Goal: Find specific page/section: Locate a particular part of the current website

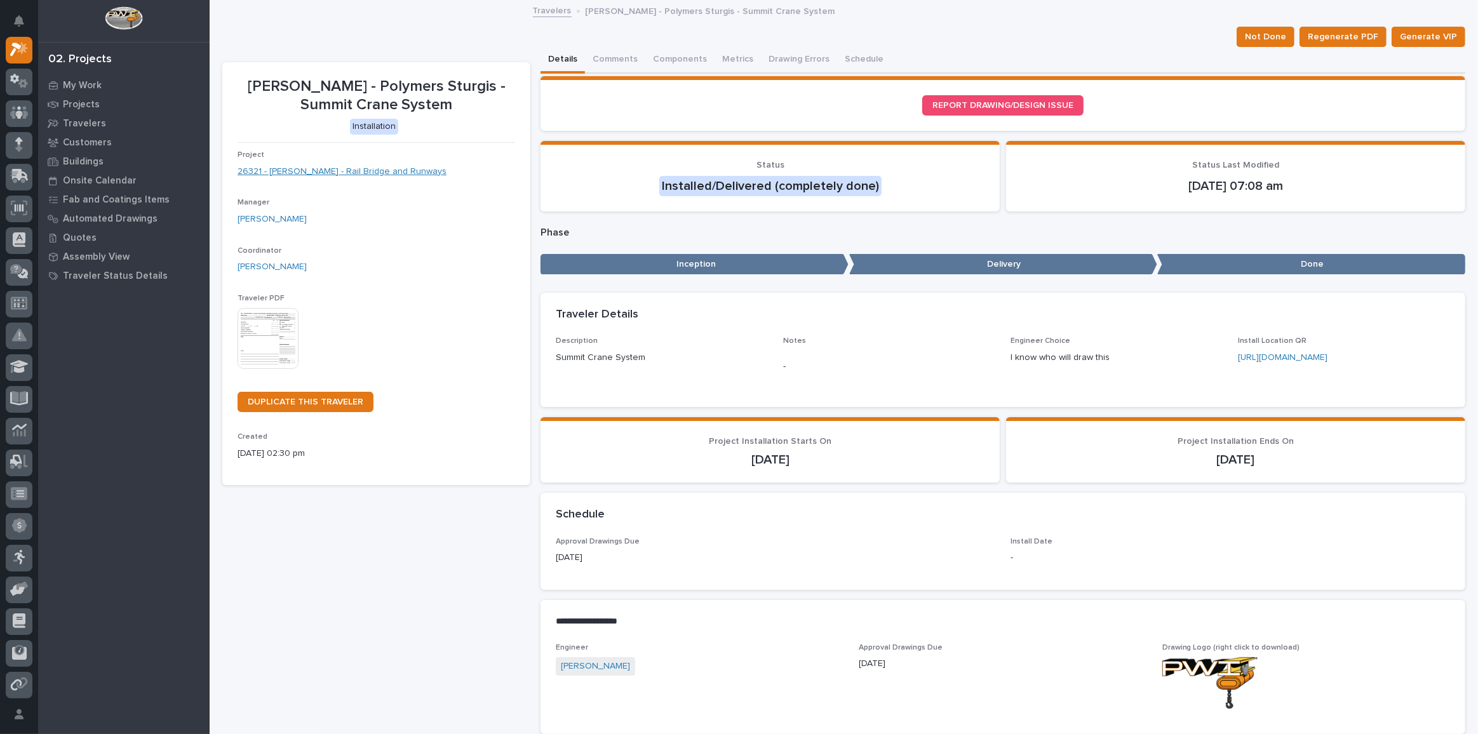
click at [306, 170] on link "26321 - [PERSON_NAME] - Rail Bridge and Runways" at bounding box center [342, 171] width 209 height 13
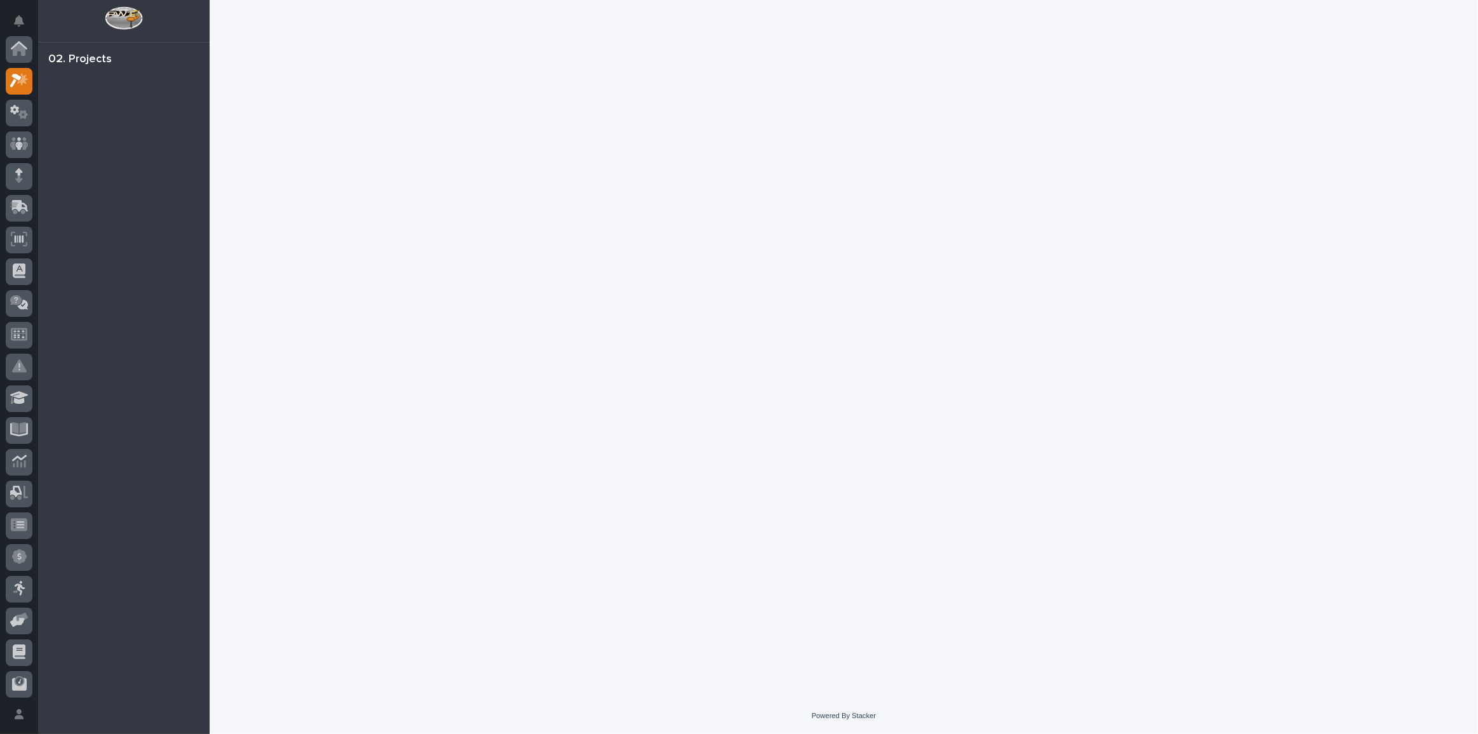
scroll to position [31, 0]
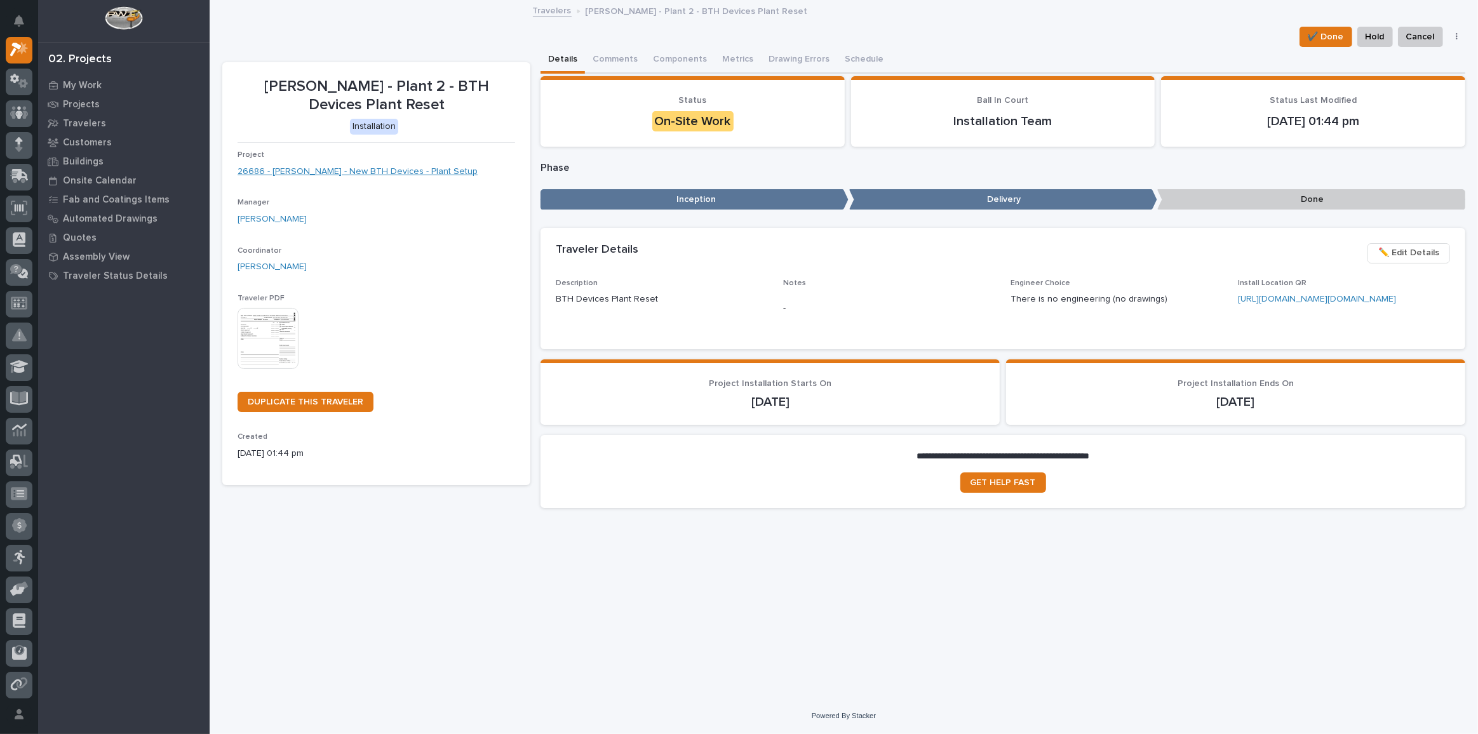
click at [396, 174] on link "26686 - Brinkley RV - New BTH Devices - Plant Setup" at bounding box center [358, 171] width 240 height 13
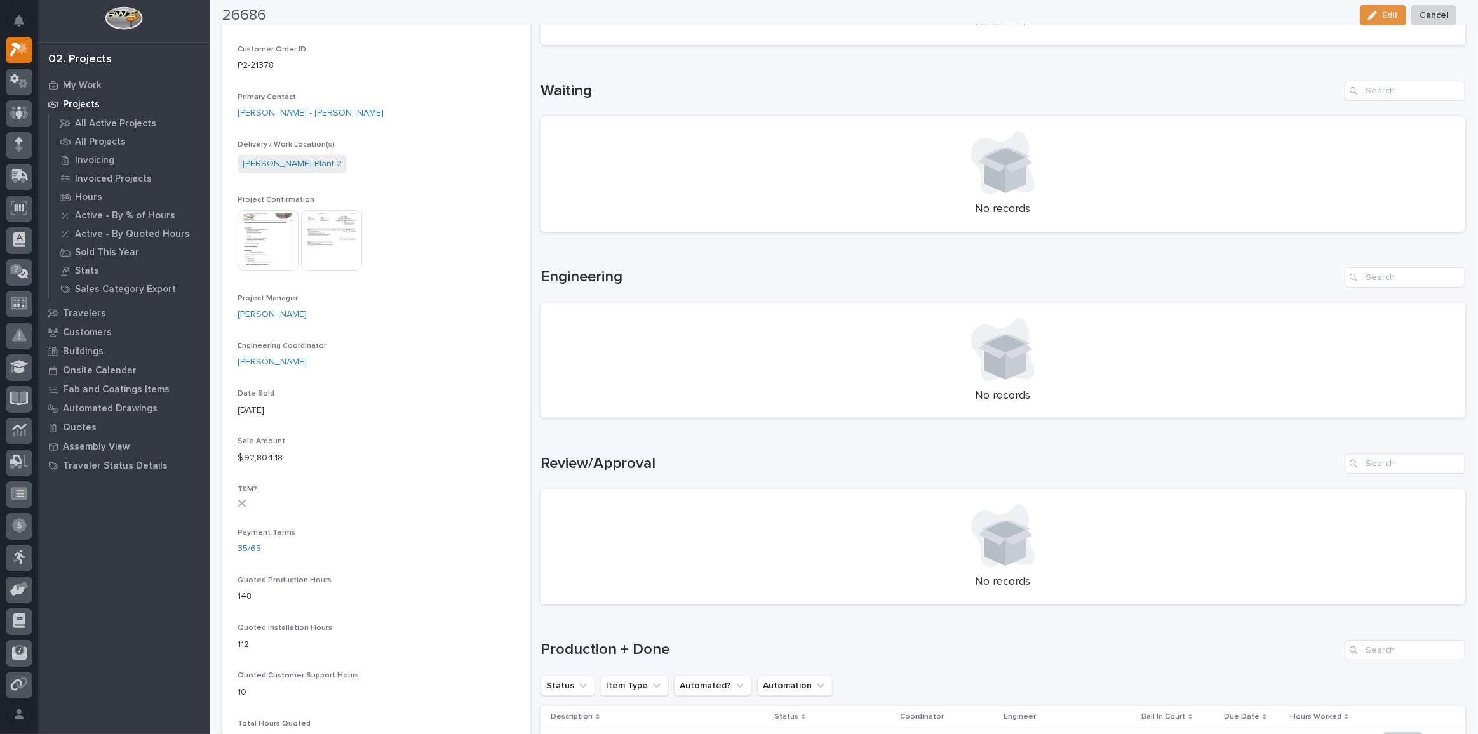
scroll to position [404, 0]
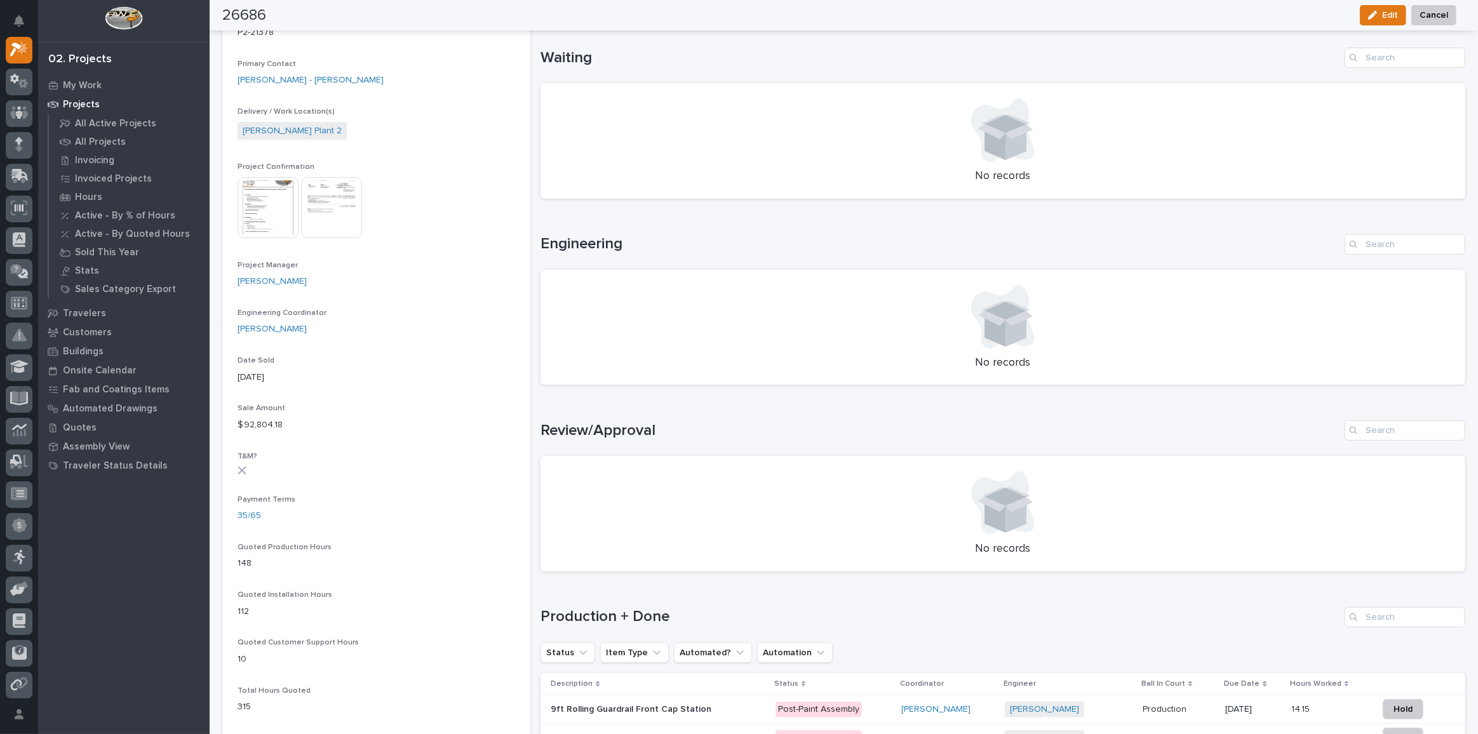
click at [269, 198] on img at bounding box center [268, 207] width 61 height 61
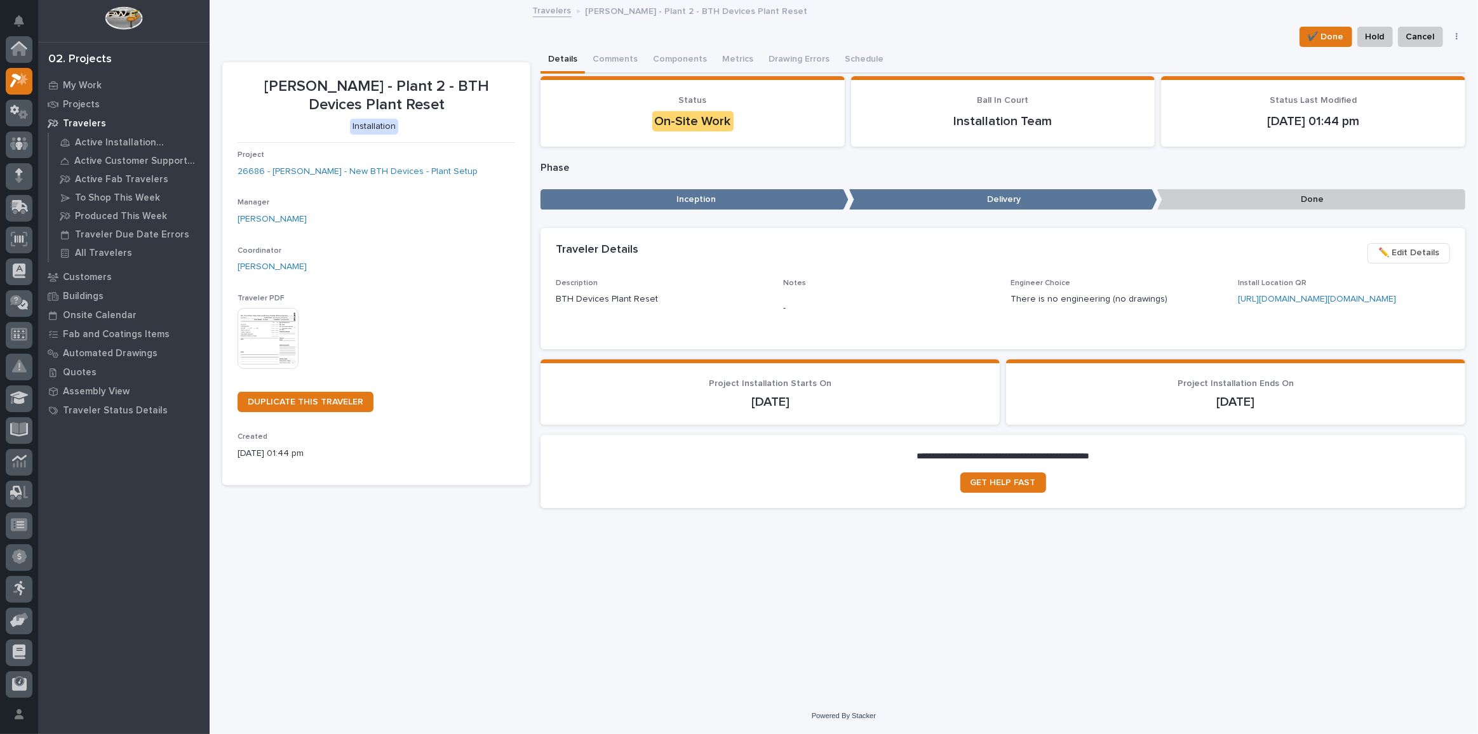
scroll to position [34, 0]
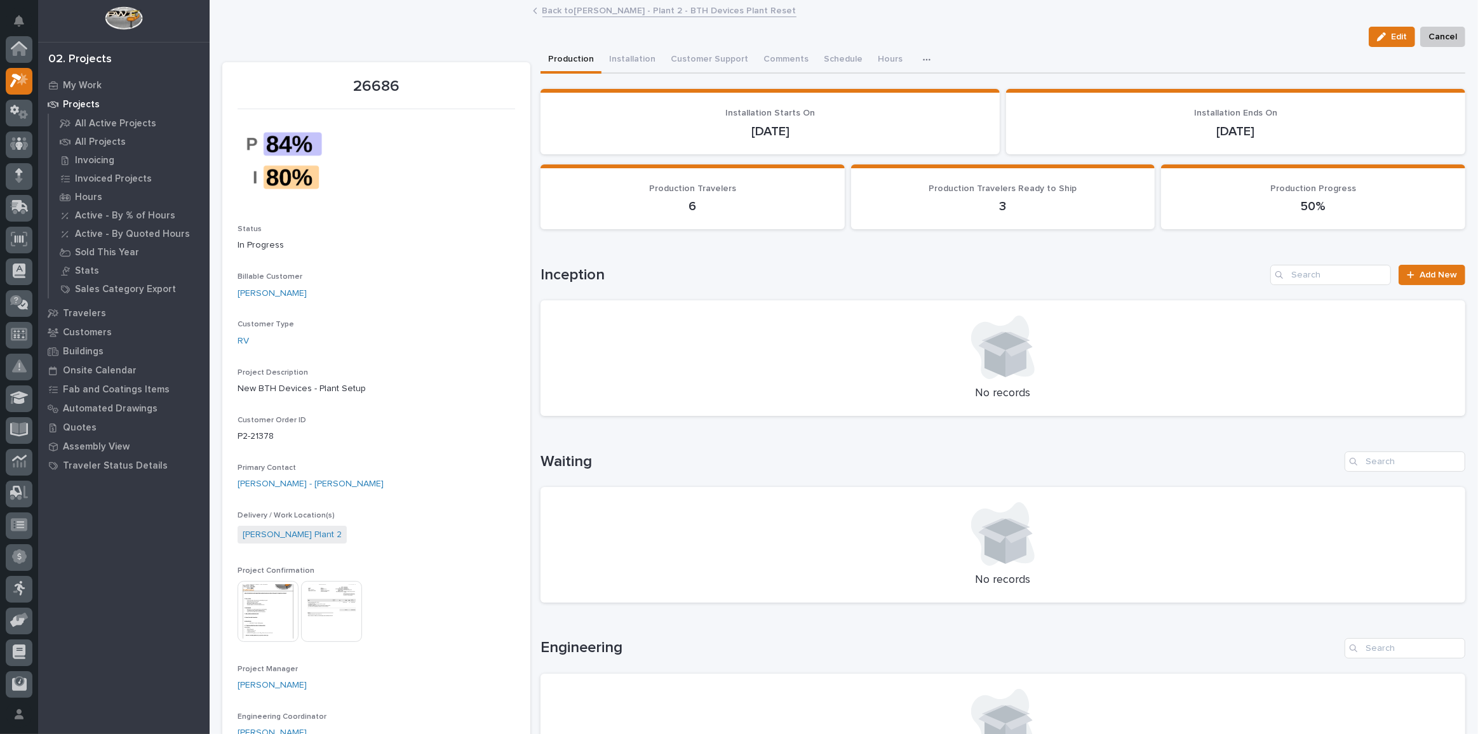
scroll to position [34, 0]
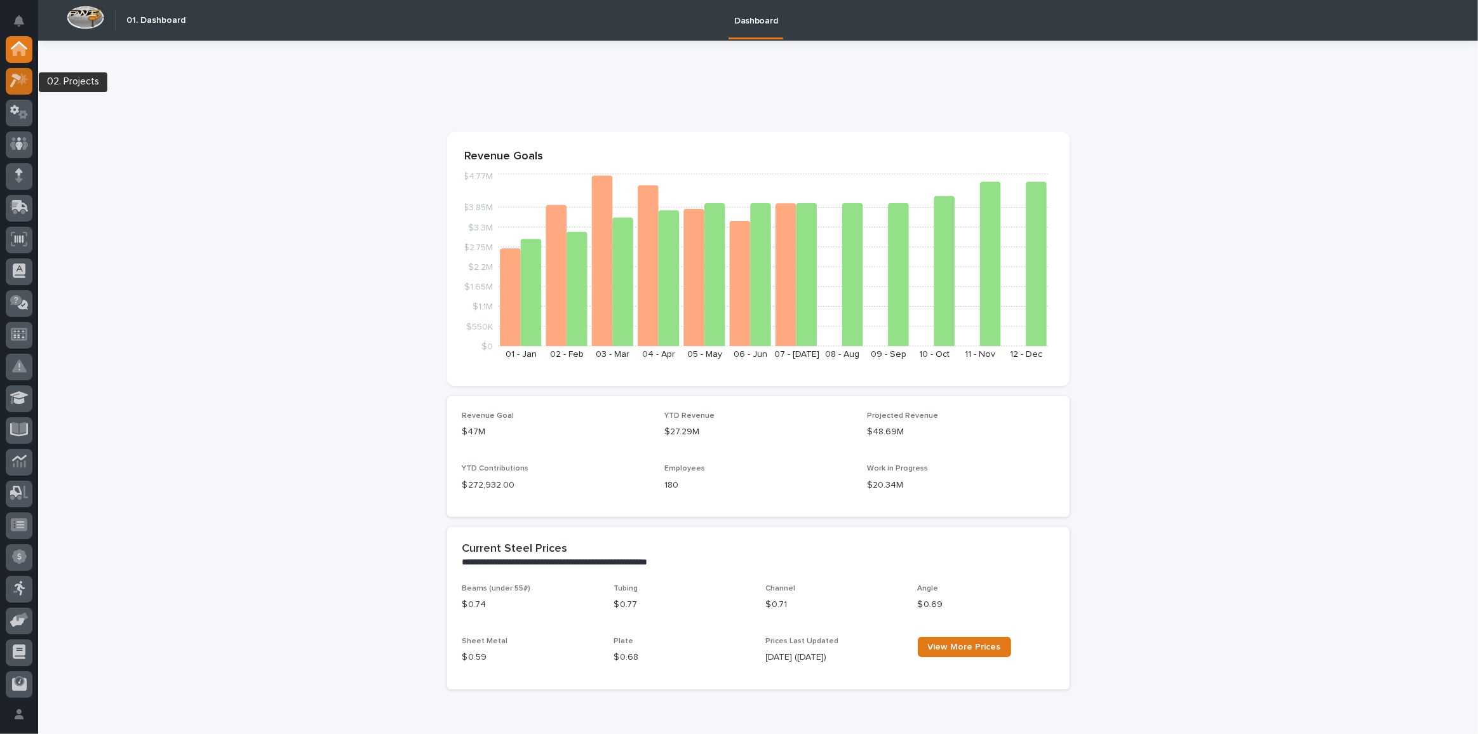
click at [11, 76] on icon at bounding box center [19, 80] width 18 height 15
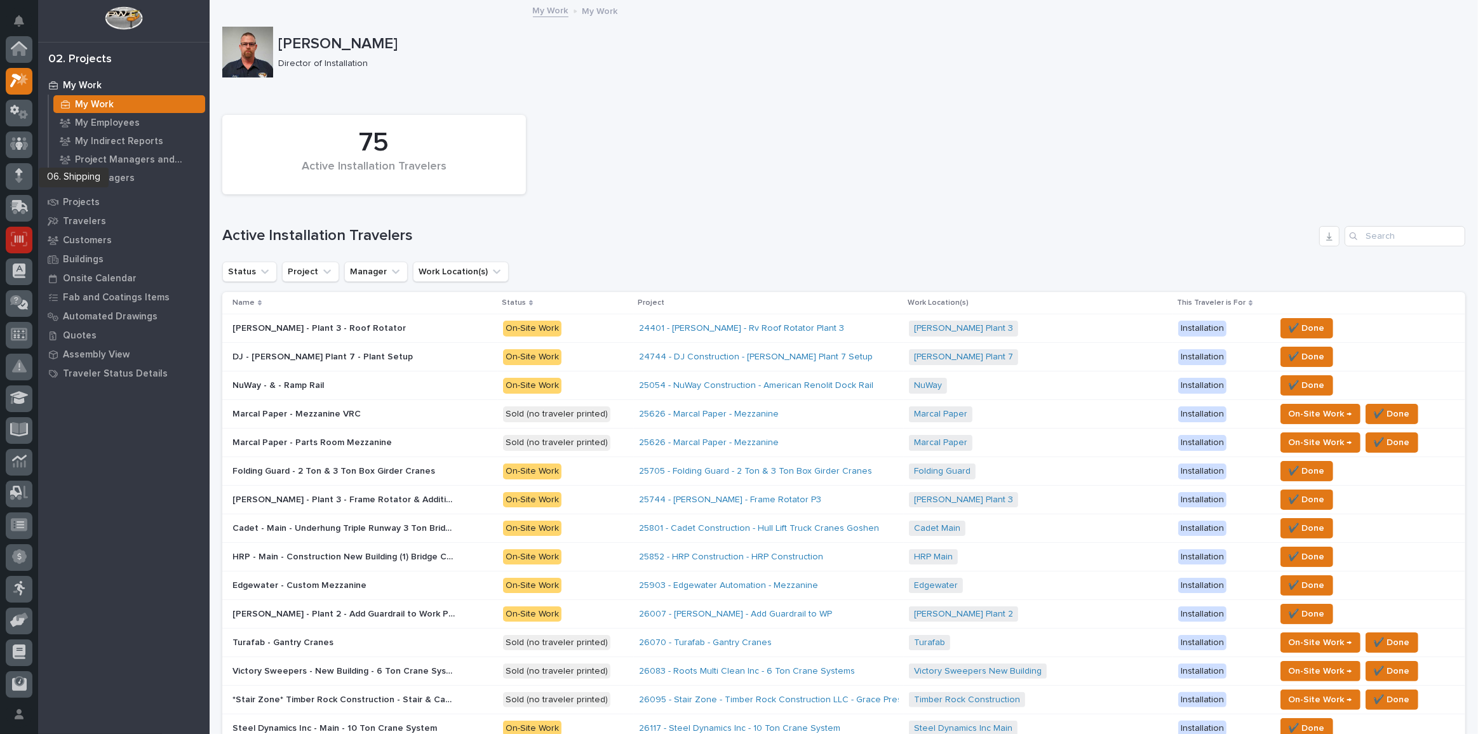
click at [23, 236] on icon at bounding box center [19, 240] width 9 height 8
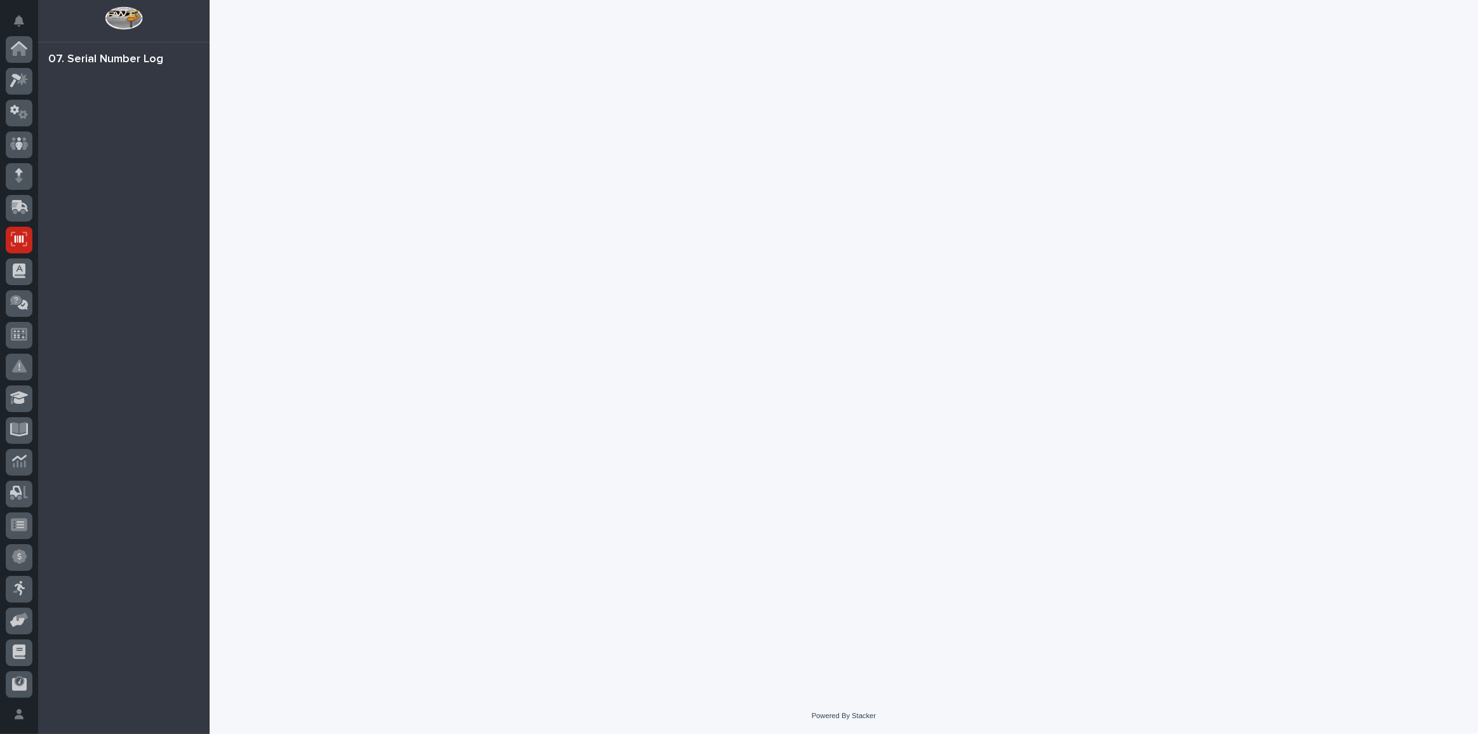
scroll to position [128, 0]
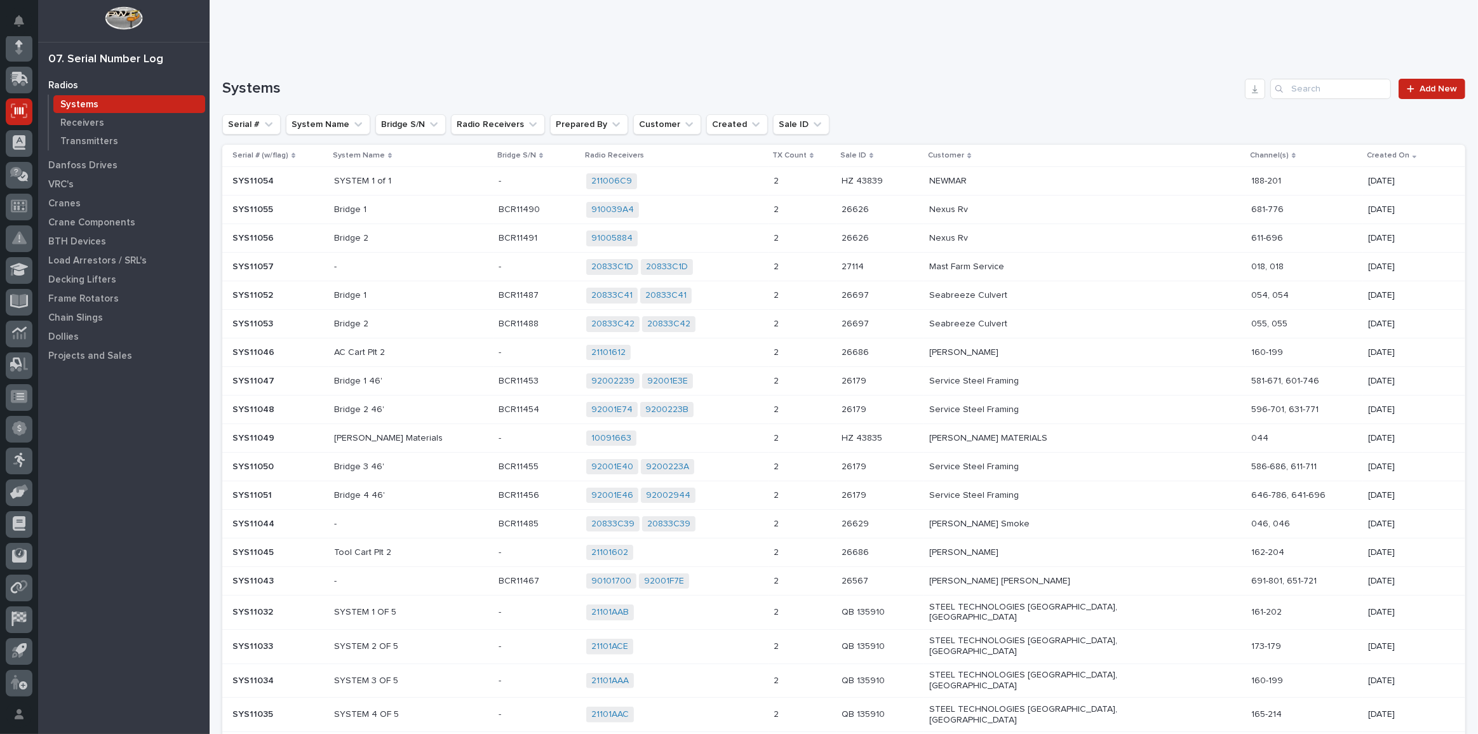
scroll to position [57, 0]
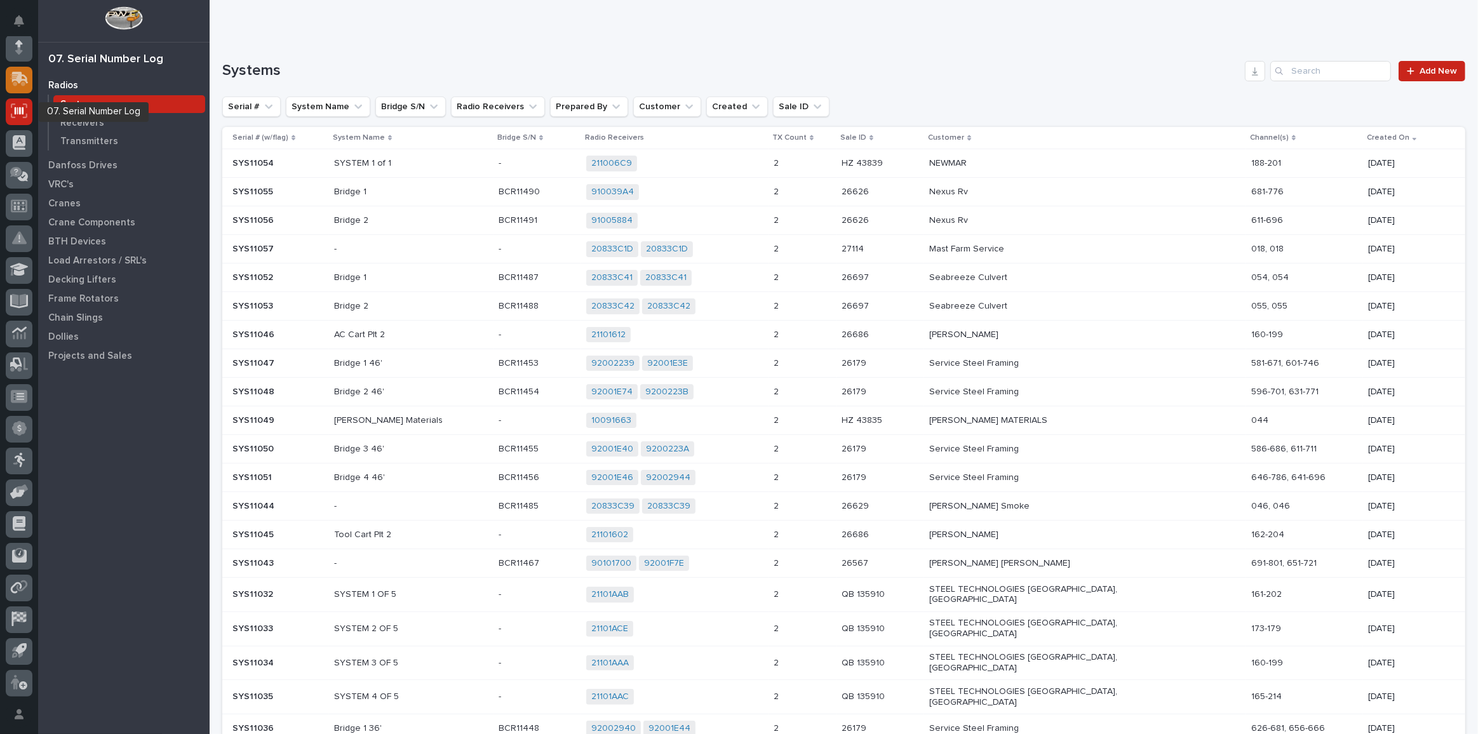
click at [24, 72] on icon at bounding box center [19, 79] width 18 height 15
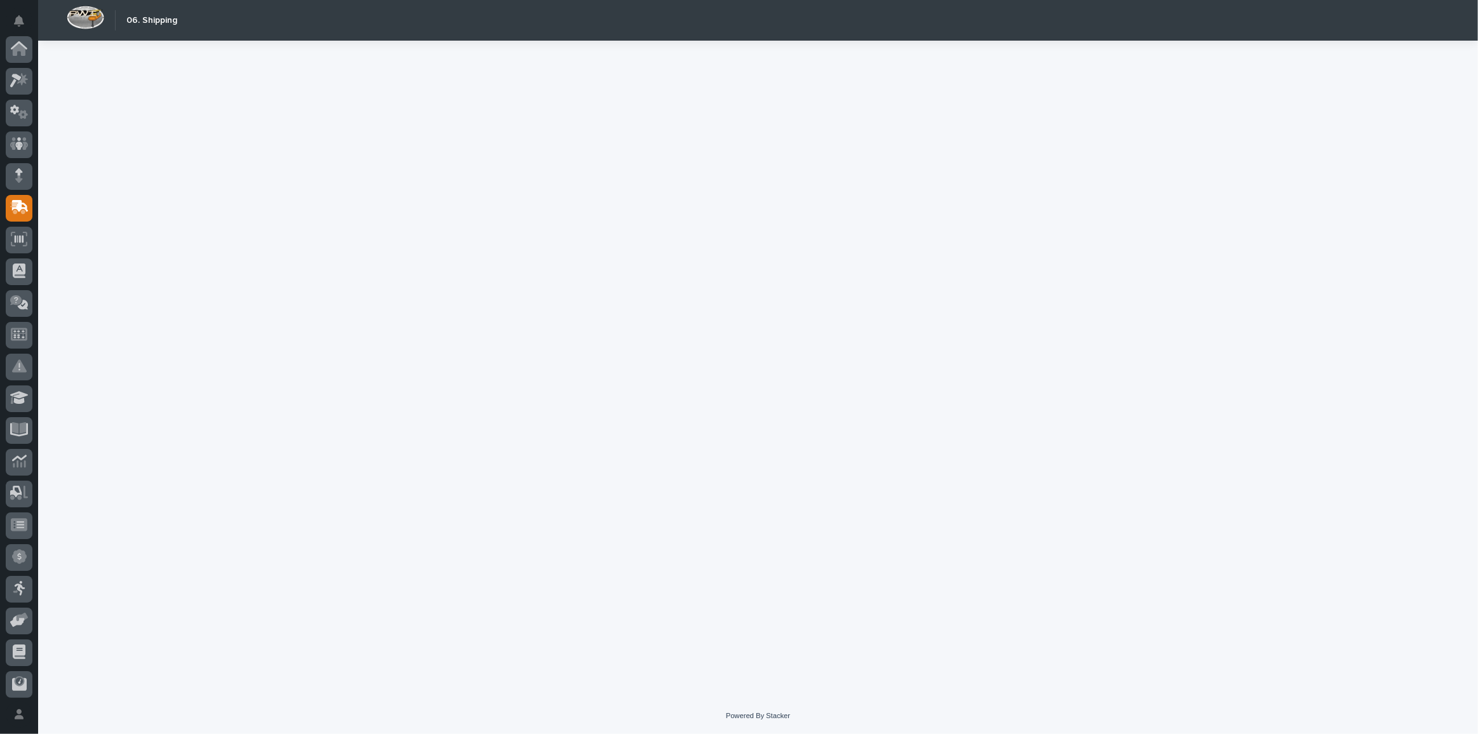
scroll to position [128, 0]
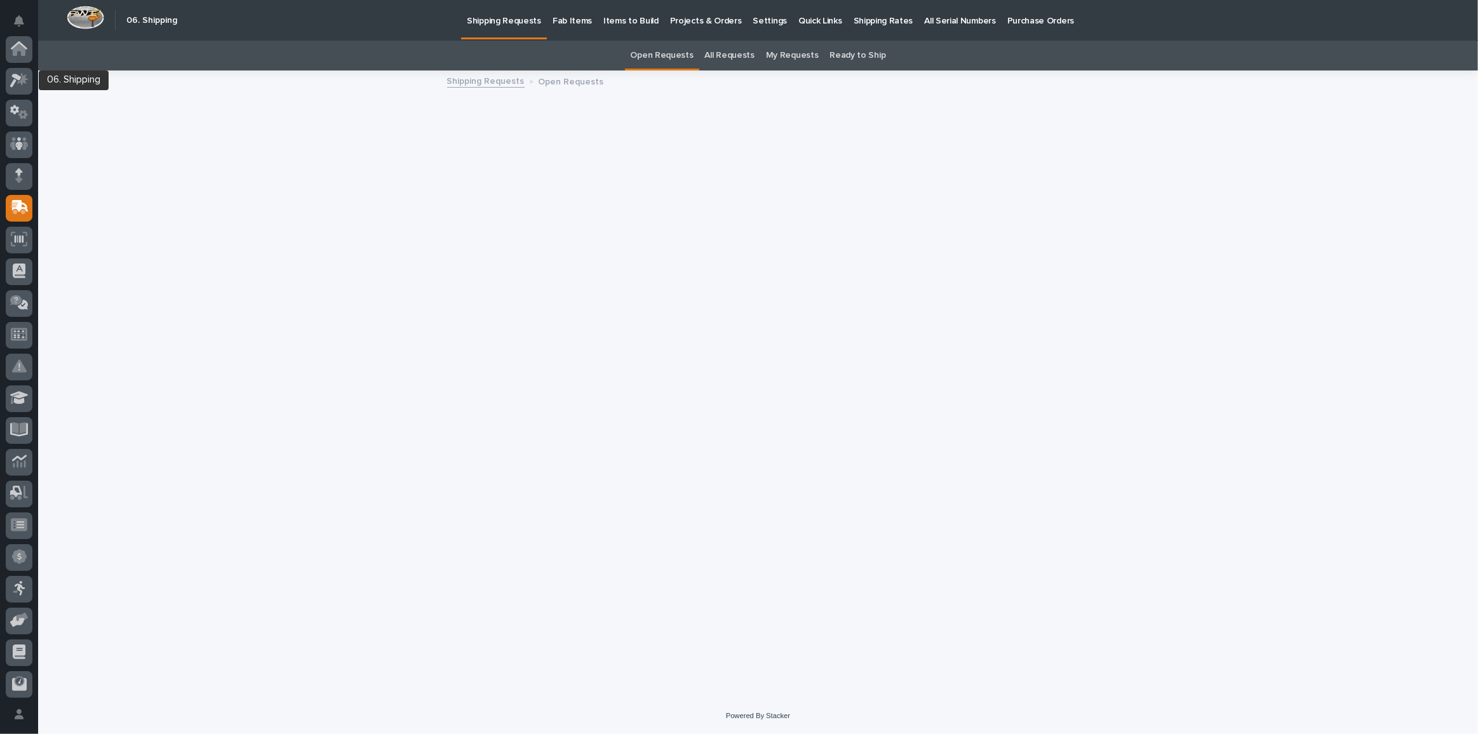
scroll to position [128, 0]
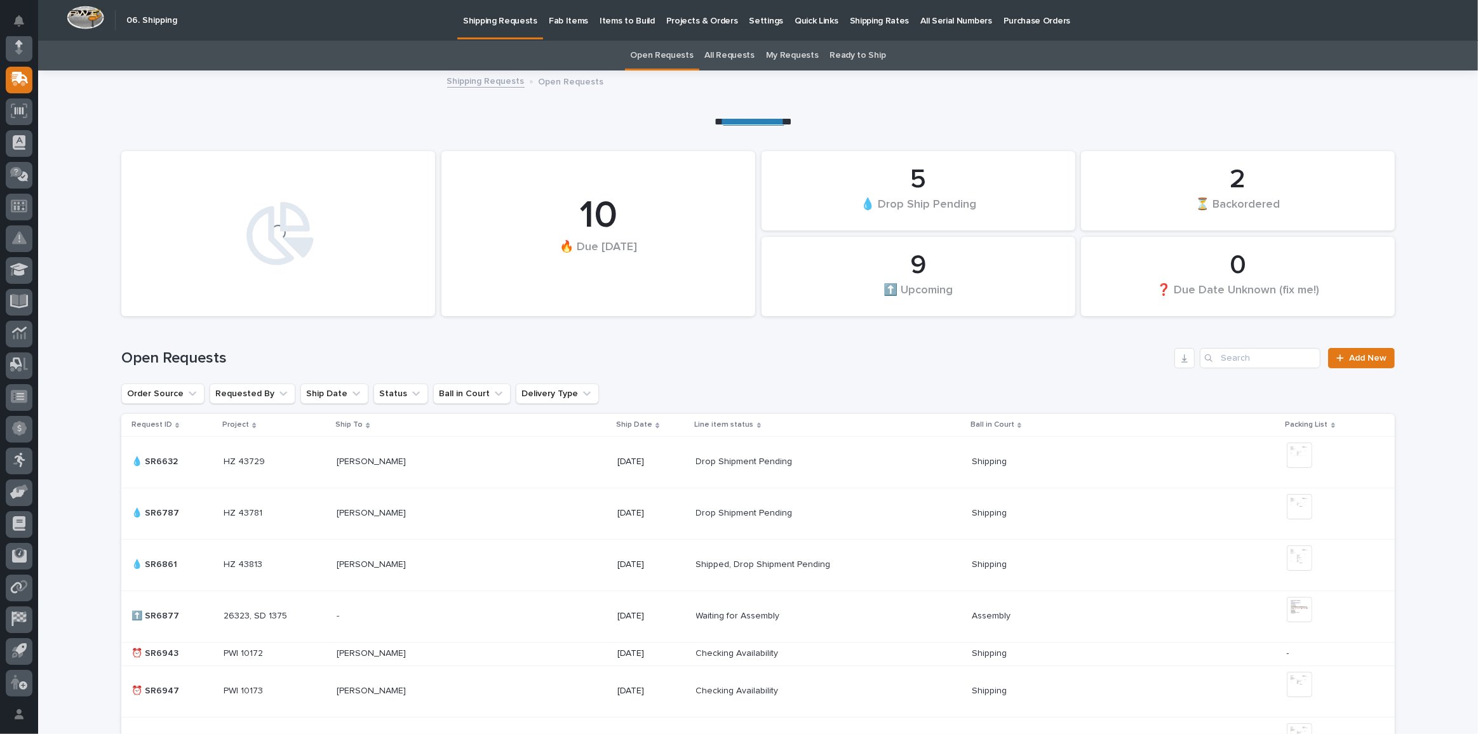
click at [569, 21] on p "Fab Items" at bounding box center [568, 13] width 39 height 27
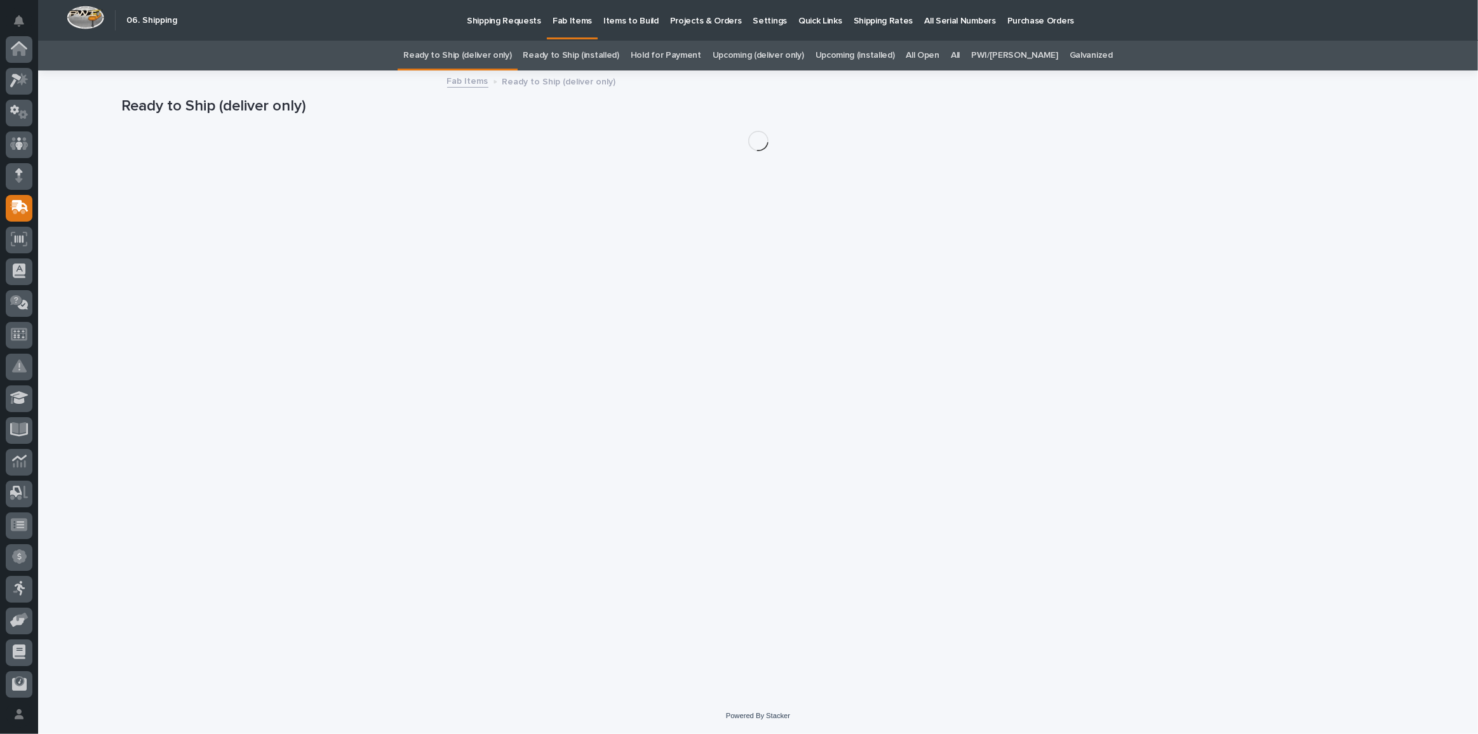
scroll to position [128, 0]
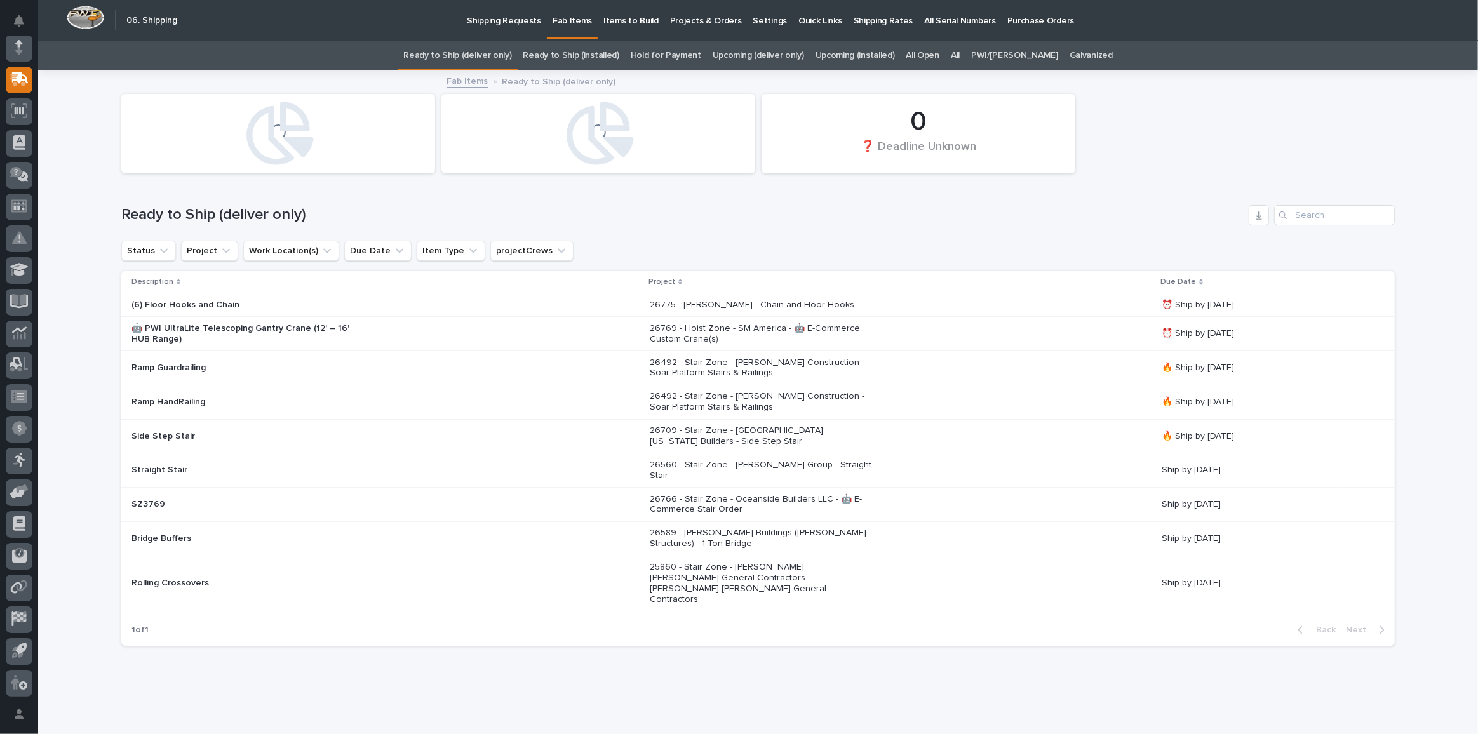
click at [960, 55] on link "All" at bounding box center [955, 56] width 9 height 30
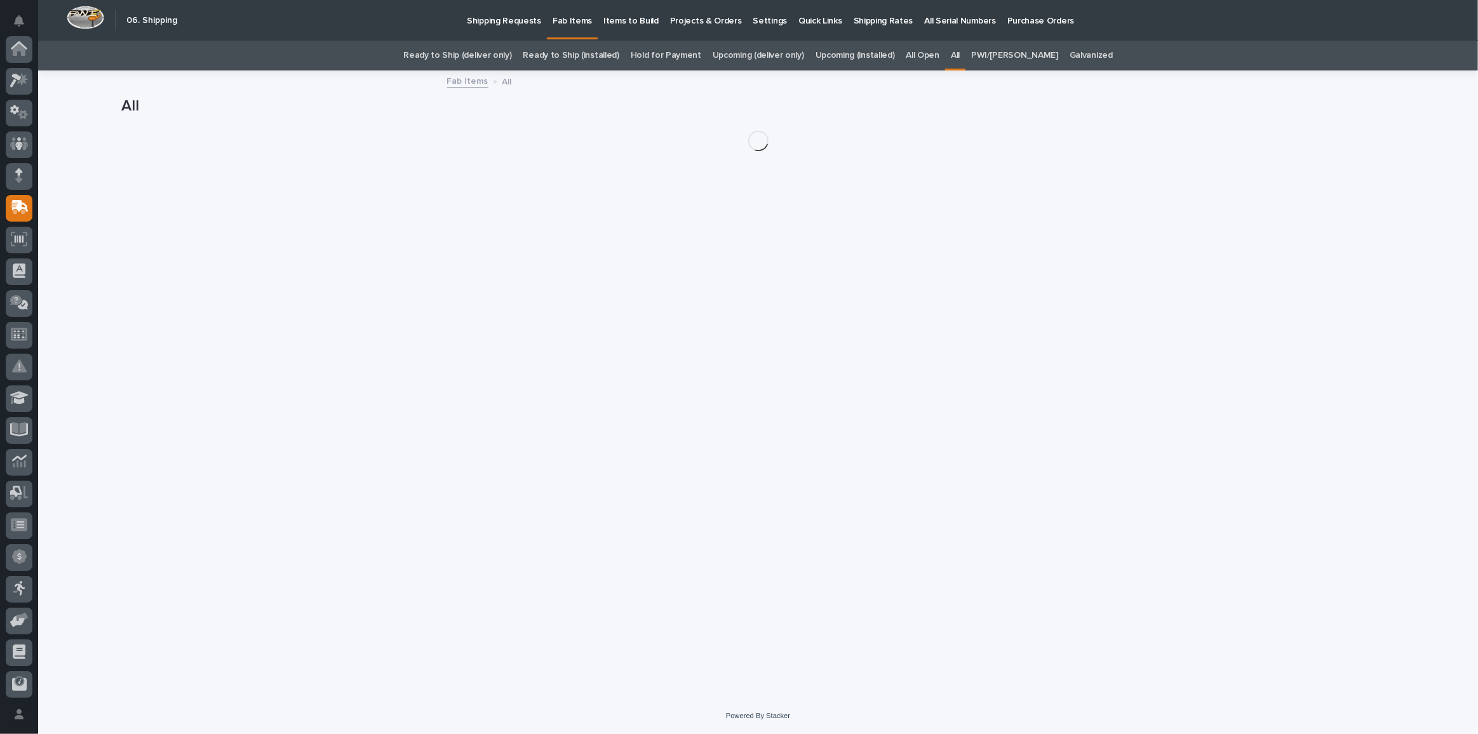
scroll to position [128, 0]
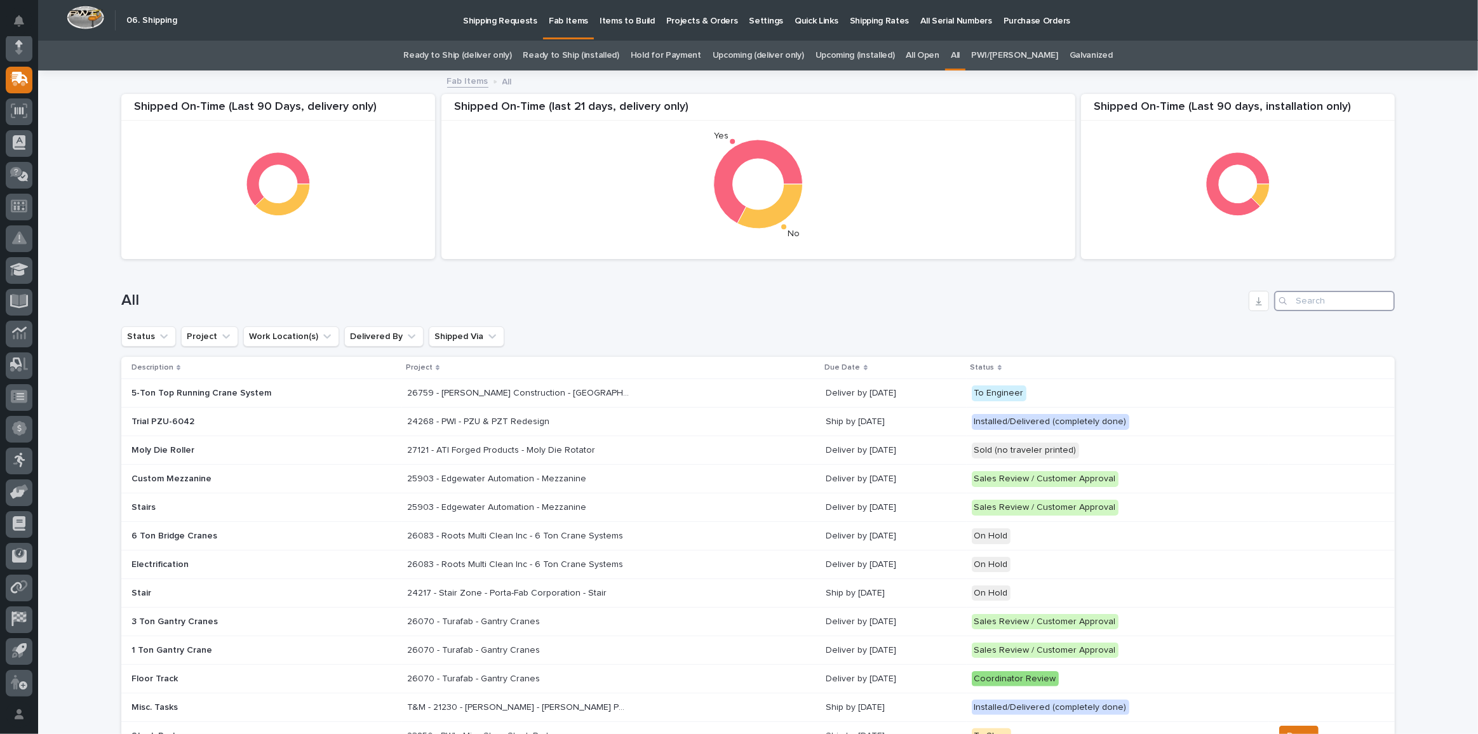
click at [1312, 307] on input "Search" at bounding box center [1334, 301] width 121 height 20
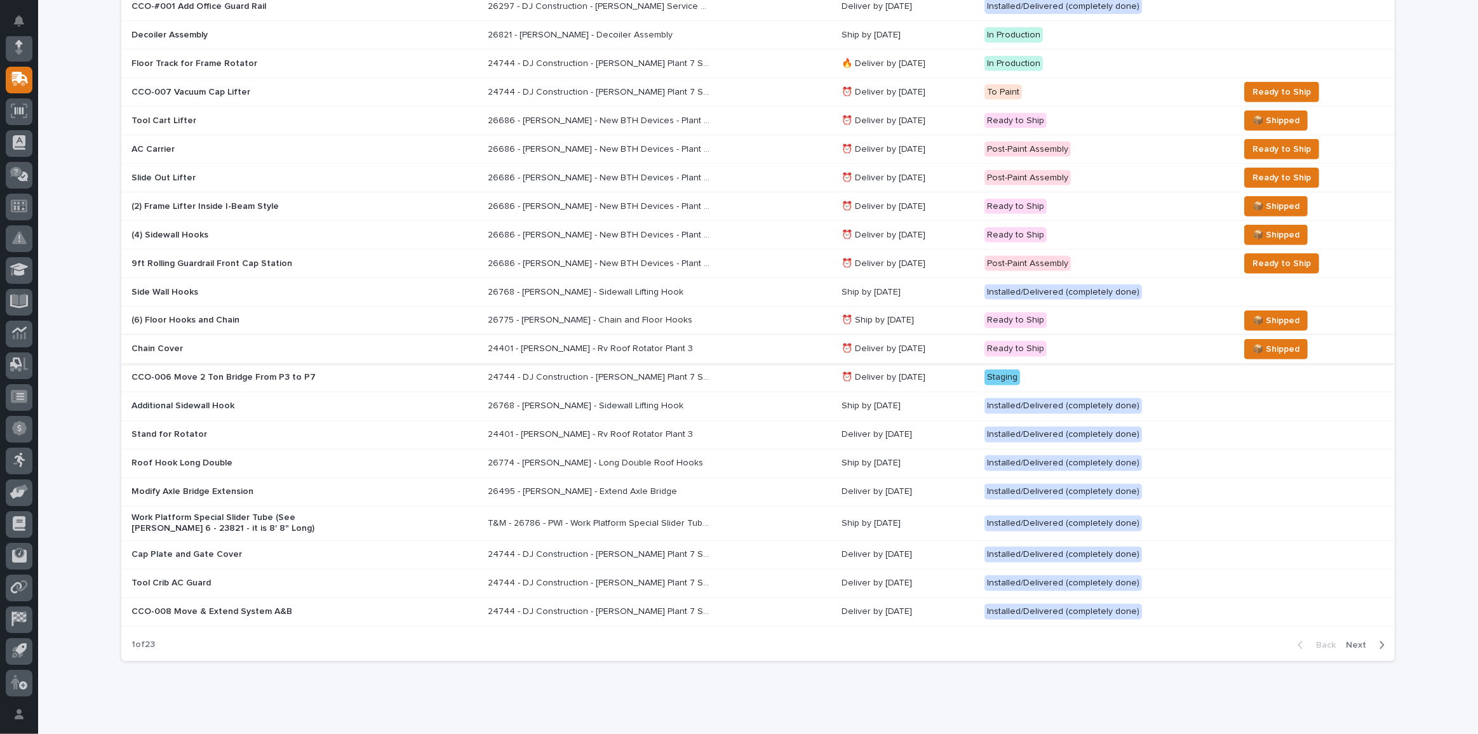
scroll to position [635, 0]
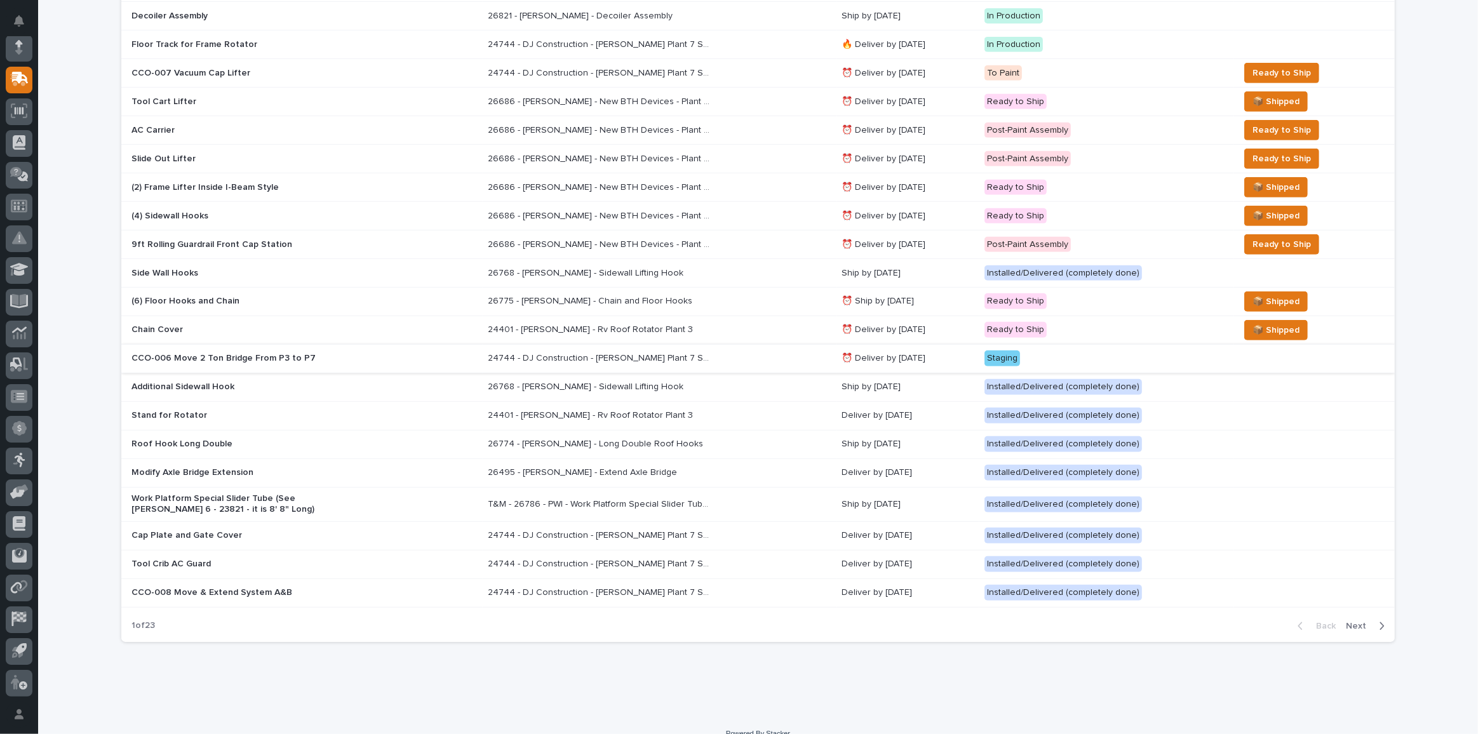
type input "brinkley"
click at [270, 353] on p "CCO-006 Move 2 Ton Bridge From P3 to P7" at bounding box center [242, 358] width 222 height 11
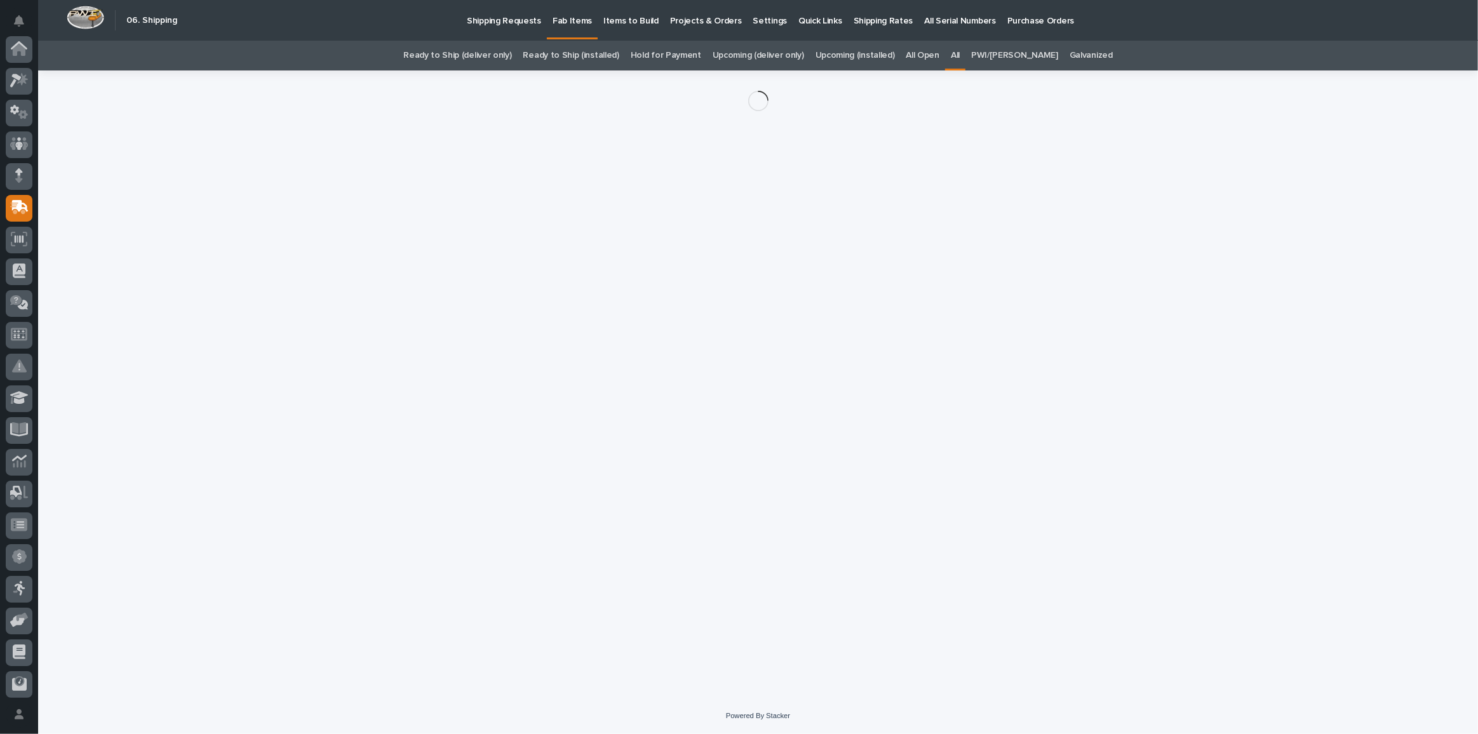
scroll to position [128, 0]
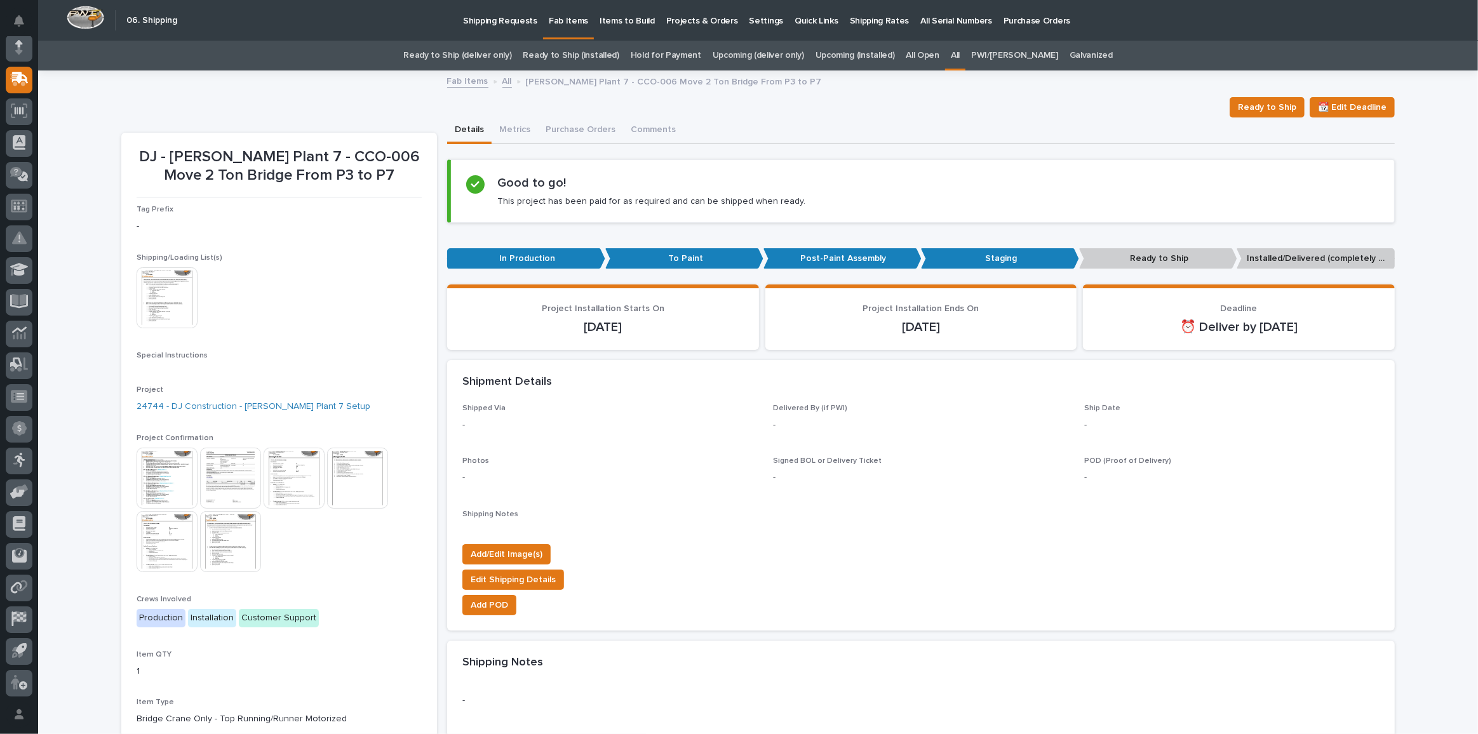
click at [159, 300] on img at bounding box center [167, 297] width 61 height 61
